Goal: Navigation & Orientation: Find specific page/section

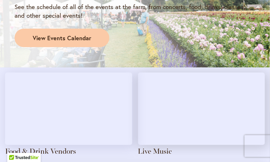
scroll to position [719, 0]
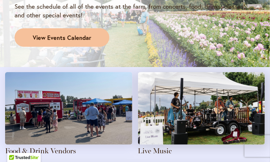
click at [62, 34] on span "View Events Calendar" at bounding box center [62, 38] width 58 height 8
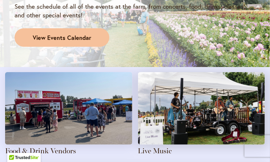
click at [62, 34] on span "View Events Calendar" at bounding box center [62, 38] width 58 height 8
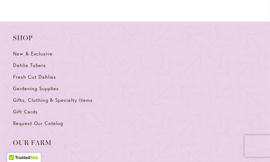
scroll to position [1317, 0]
